Goal: Navigation & Orientation: Find specific page/section

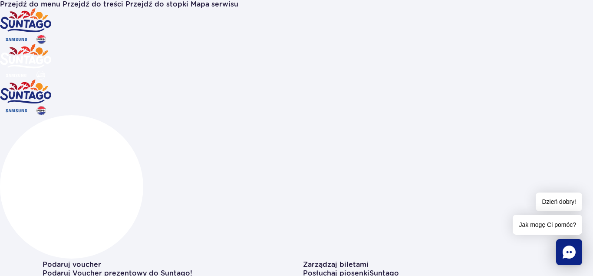
scroll to position [133, 0]
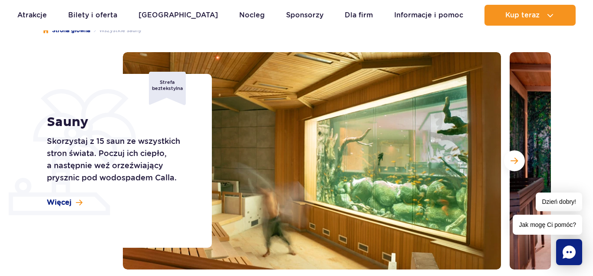
scroll to position [133, 0]
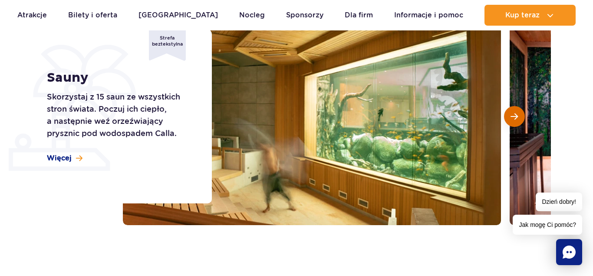
click at [517, 118] on span "Następny slajd" at bounding box center [514, 116] width 7 height 8
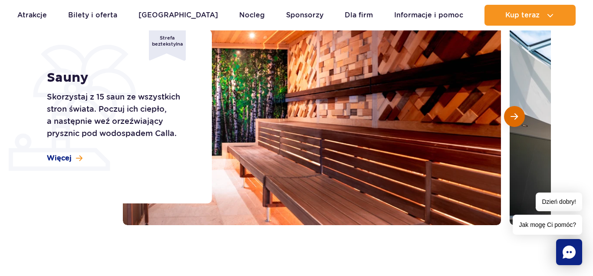
click at [517, 118] on span "Następny slajd" at bounding box center [514, 116] width 7 height 8
